Goal: Task Accomplishment & Management: Manage account settings

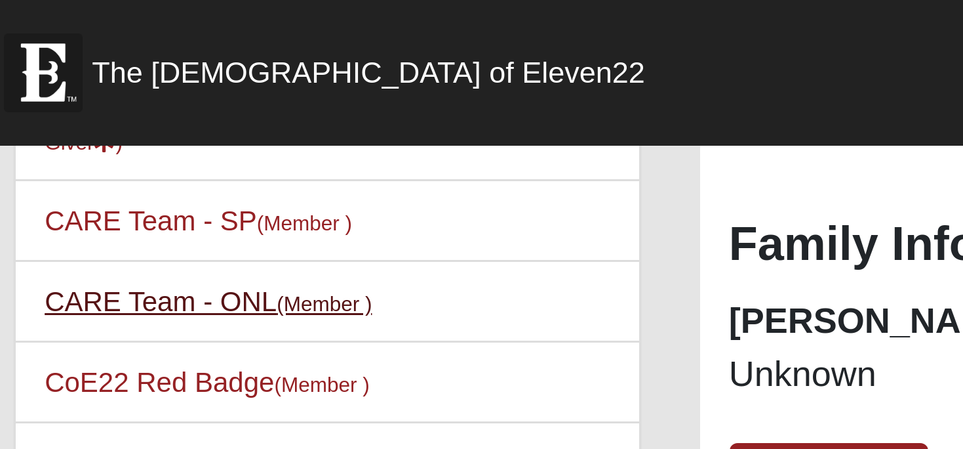
scroll to position [430, 0]
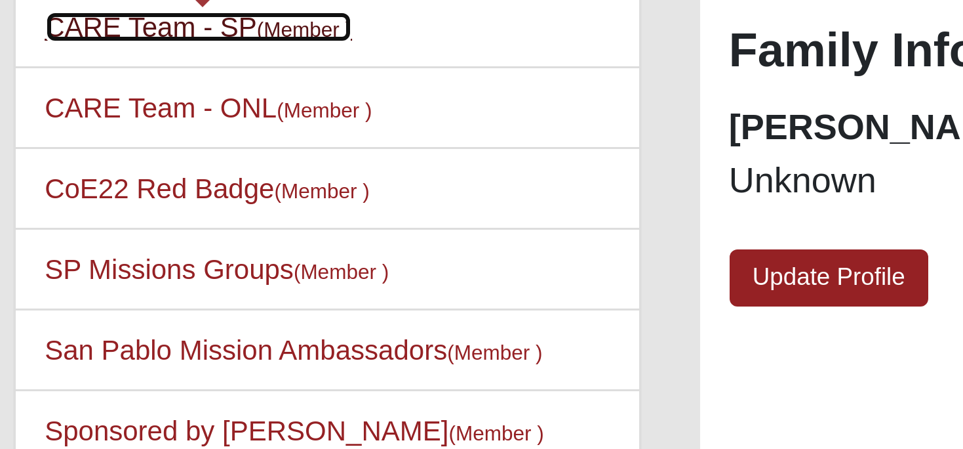
click at [138, 81] on small "(Member )" at bounding box center [130, 80] width 31 height 8
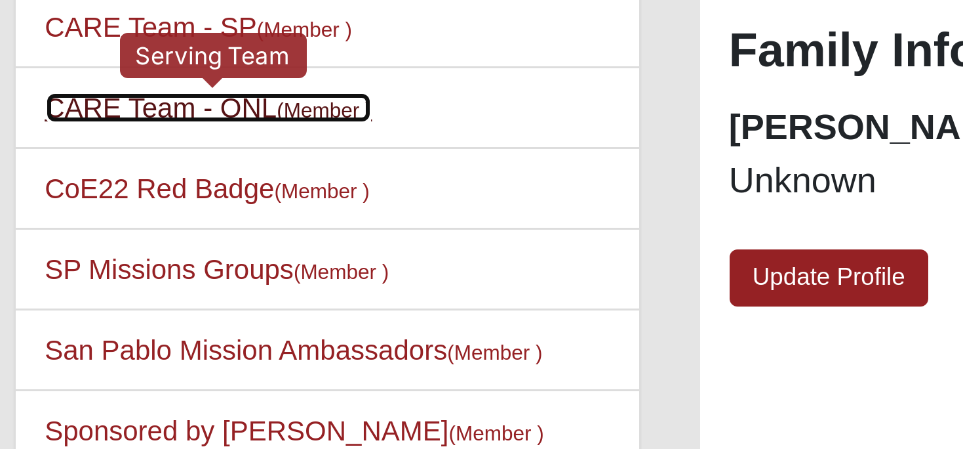
click at [111, 108] on link "CARE Team - ONL (Member )" at bounding box center [99, 106] width 109 height 10
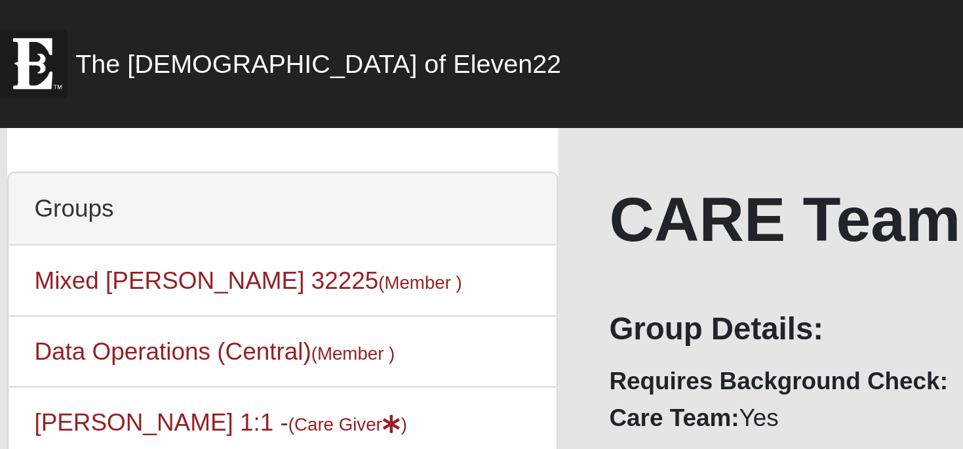
scroll to position [58, 0]
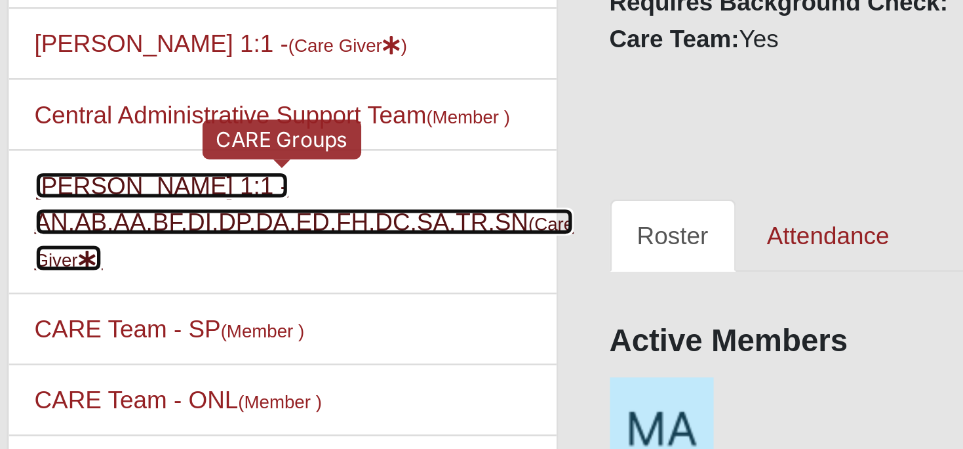
click at [70, 241] on small "(Care Giver )" at bounding box center [147, 236] width 205 height 22
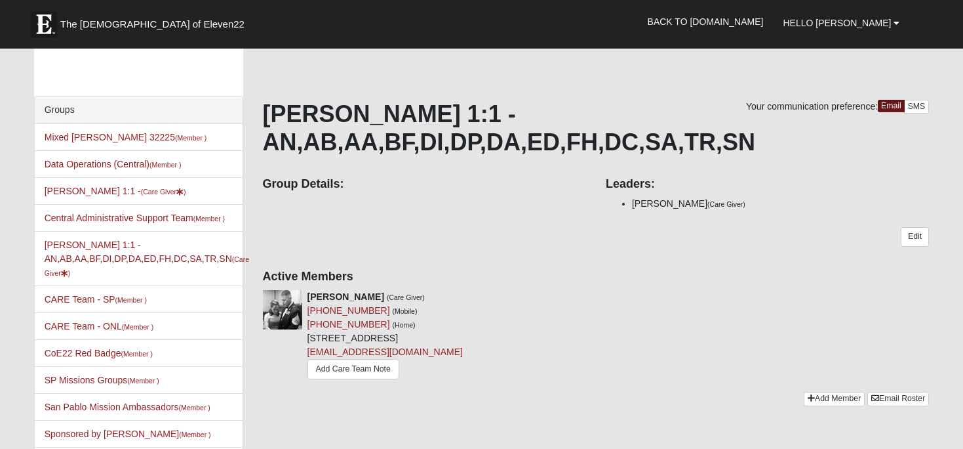
scroll to position [25, 0]
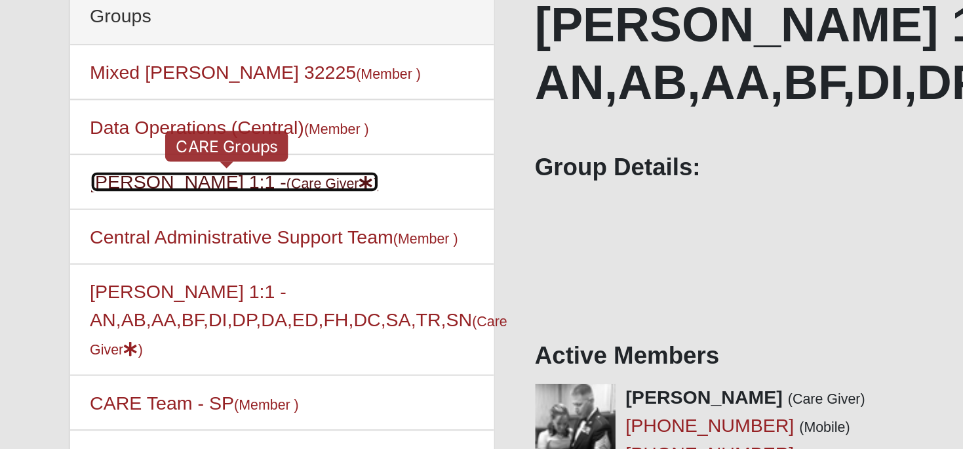
click at [141, 196] on small "(Care Giver )" at bounding box center [163, 194] width 45 height 8
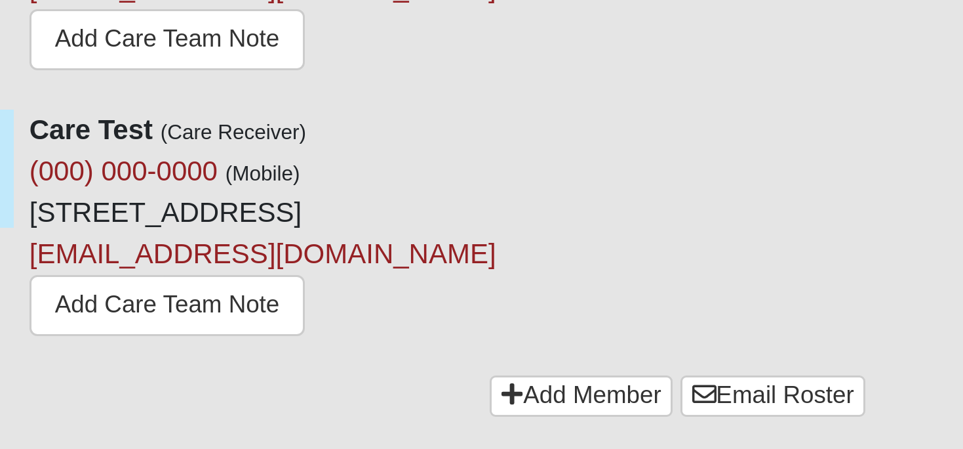
scroll to position [140, 0]
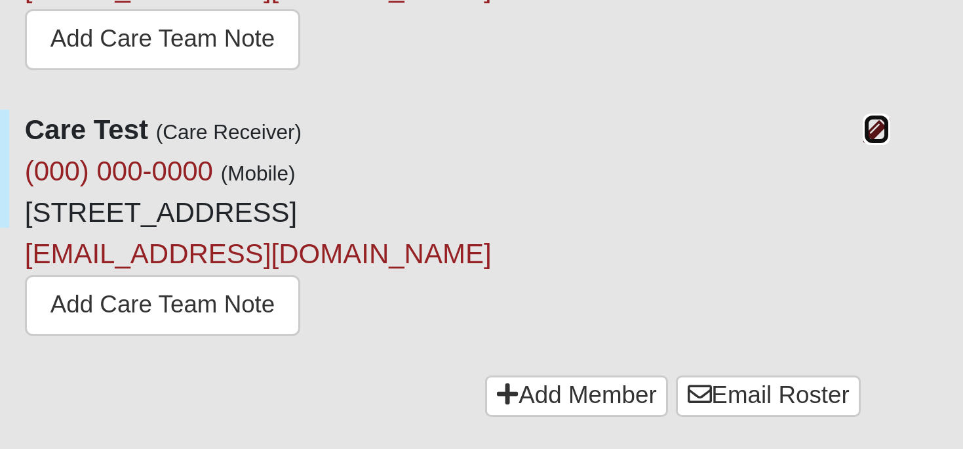
click at [933, 272] on icon at bounding box center [934, 270] width 9 height 9
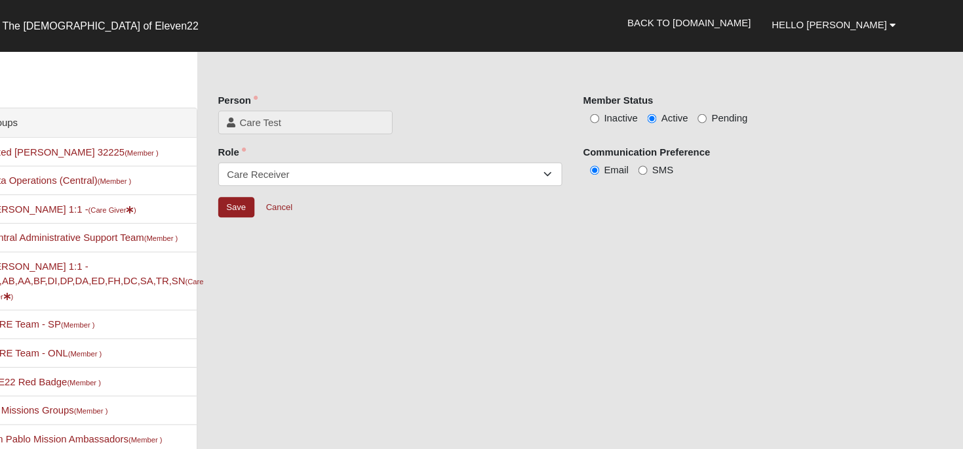
scroll to position [22, 0]
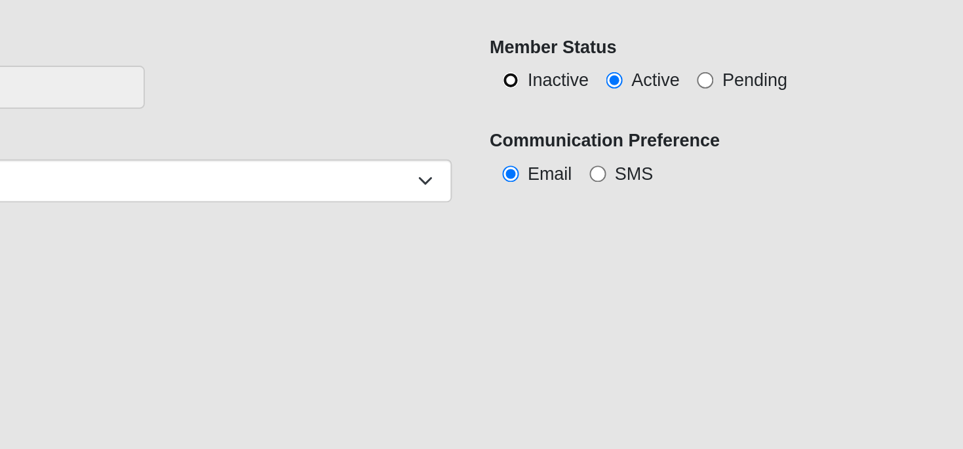
click at [615, 110] on input "Inactive" at bounding box center [616, 111] width 9 height 9
radio input "true"
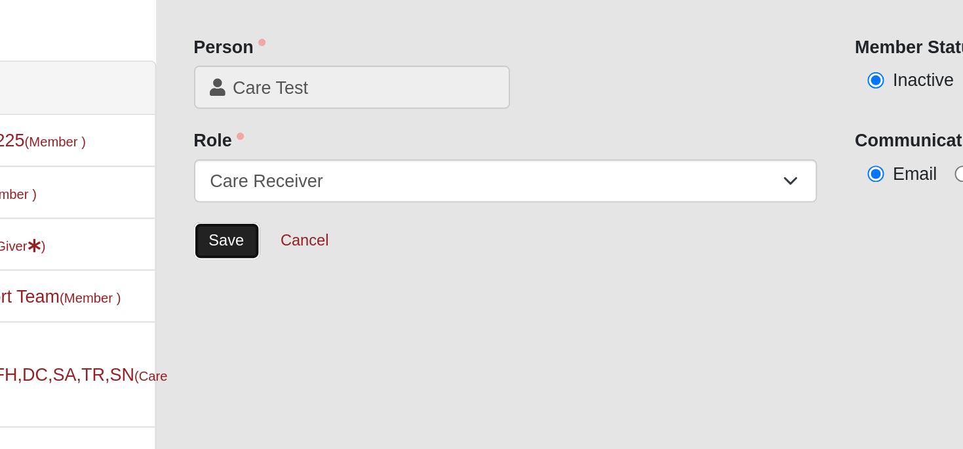
click at [278, 193] on input "Save" at bounding box center [280, 194] width 34 height 19
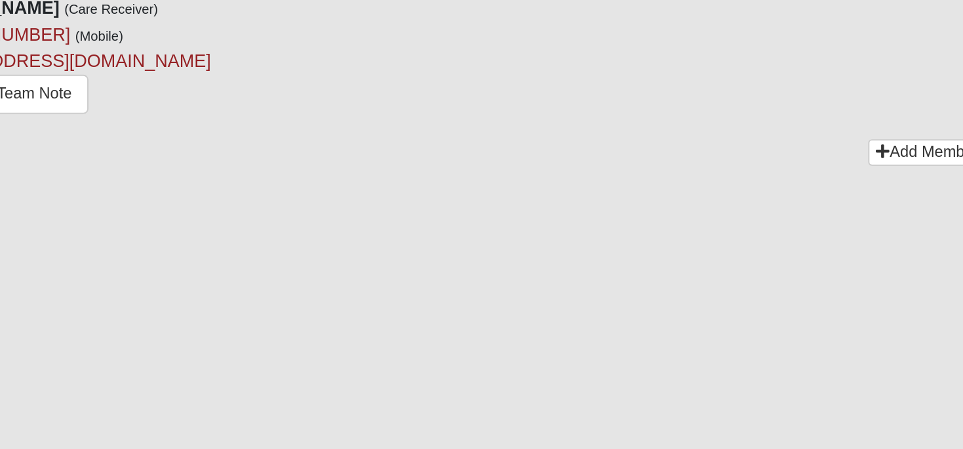
scroll to position [251, 0]
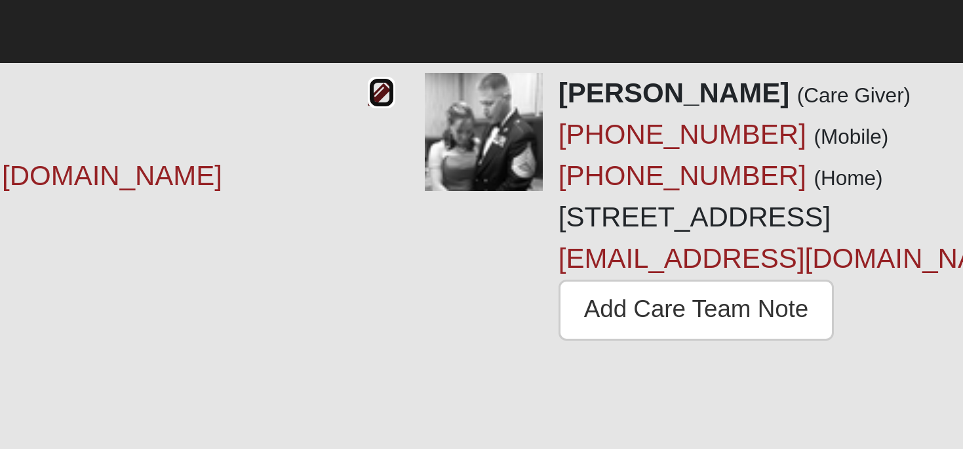
click at [593, 62] on icon at bounding box center [591, 58] width 9 height 9
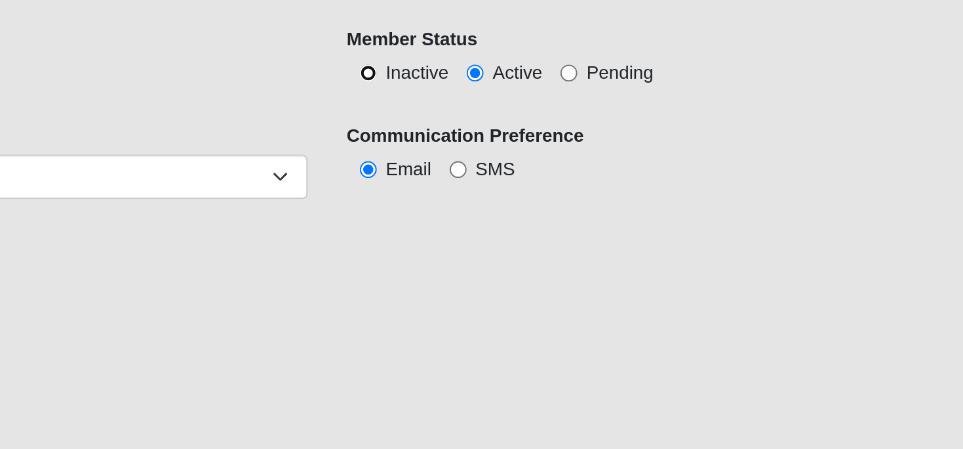
click at [616, 134] on input "Inactive" at bounding box center [616, 133] width 9 height 9
radio input "true"
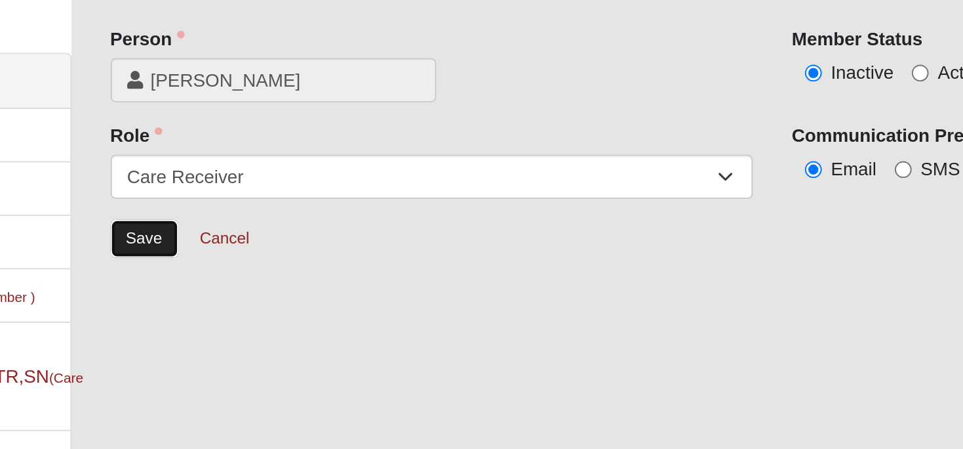
click at [278, 217] on input "Save" at bounding box center [280, 216] width 34 height 19
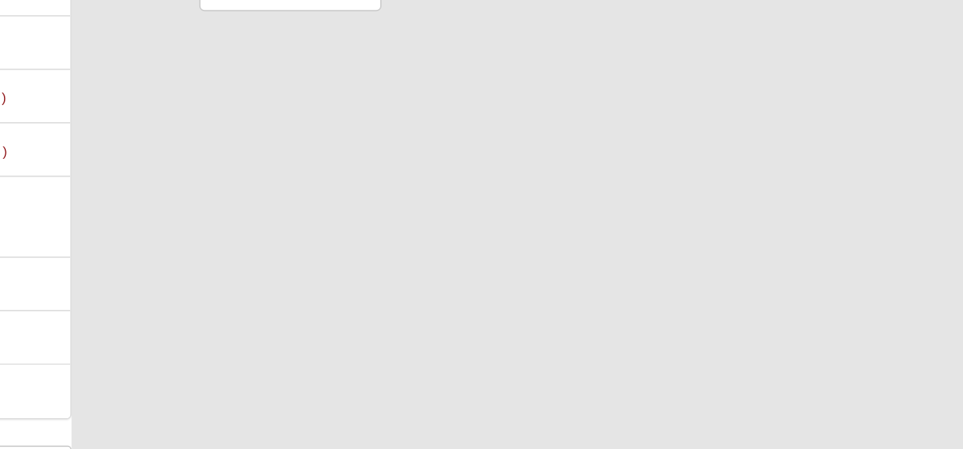
scroll to position [166, 0]
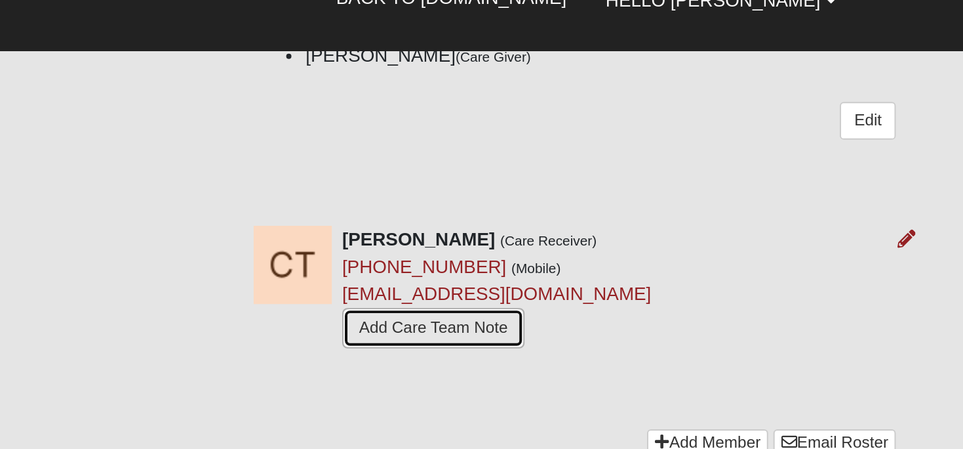
click at [686, 187] on link "Add Care Team Note" at bounding box center [697, 188] width 92 height 20
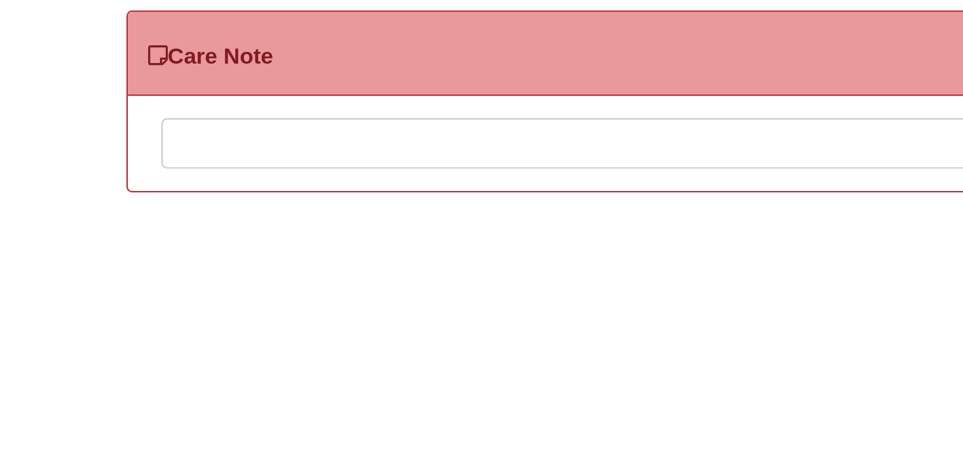
click at [181, 100] on div at bounding box center [482, 119] width 753 height 58
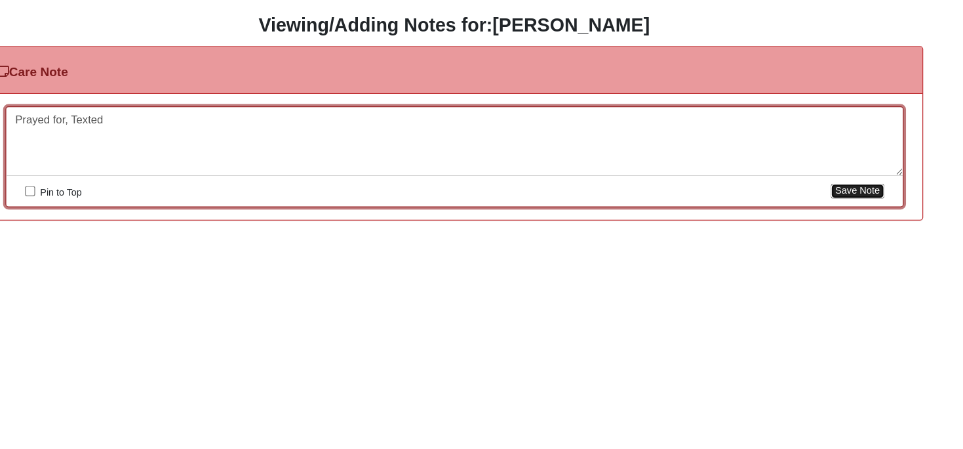
click at [826, 161] on button "Save Note" at bounding box center [820, 160] width 44 height 12
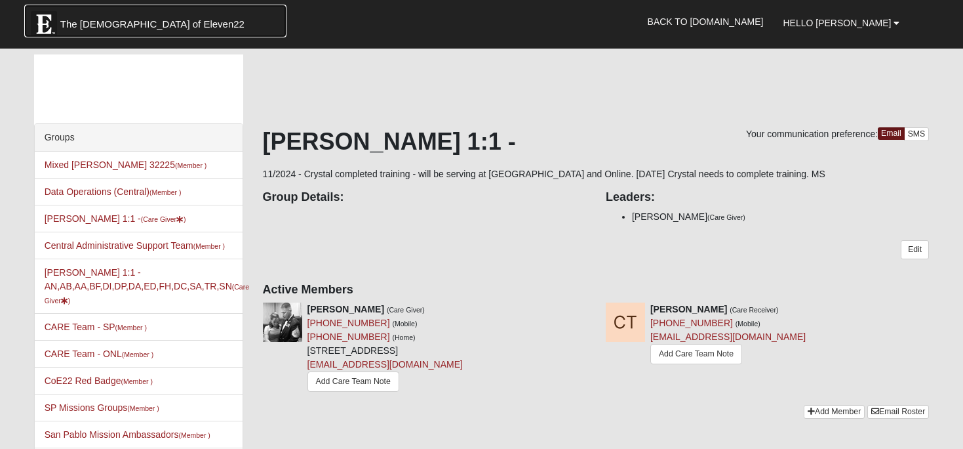
click at [113, 24] on span "The Church of Eleven22" at bounding box center [152, 24] width 184 height 13
